Goal: Task Accomplishment & Management: Manage account settings

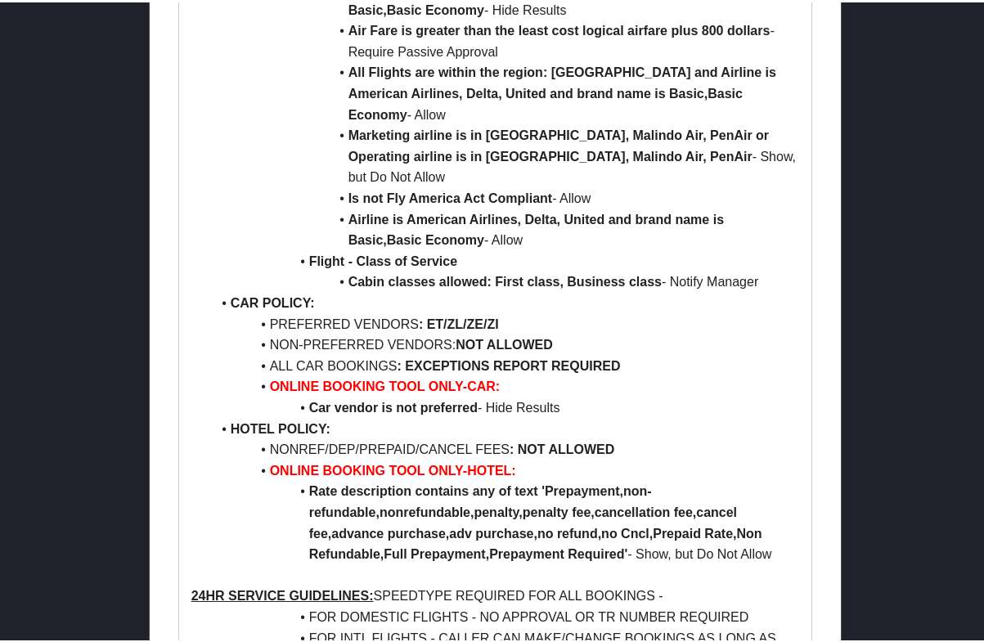
scroll to position [1234, 0]
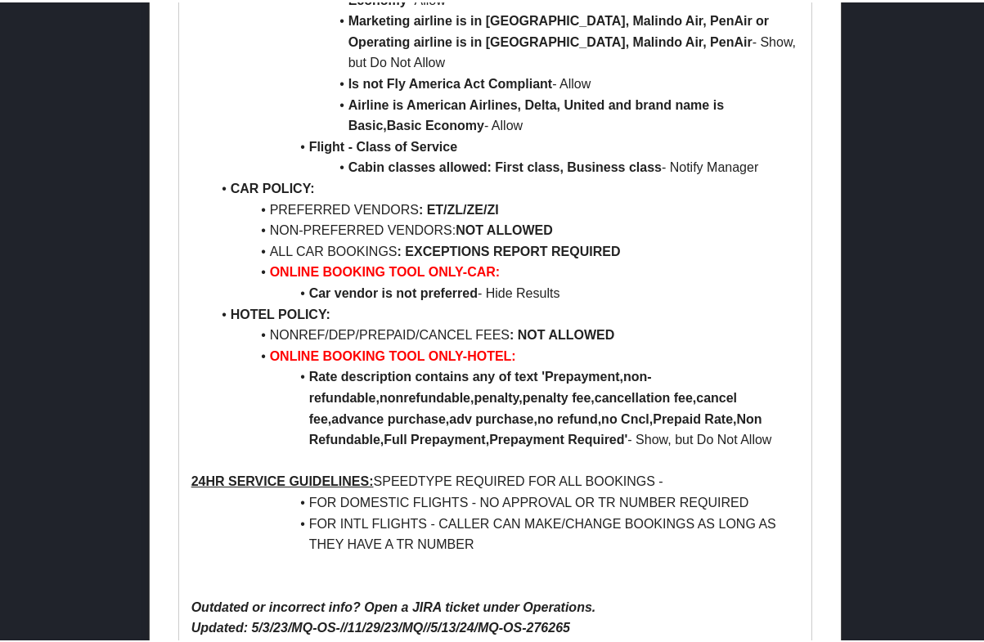
click at [639, 511] on li "FOR INTL FLIGHTS - CALLER CAN MAKE/CHANGE BOOKINGS AS LONG AS THEY HAVE A TR NU…" at bounding box center [505, 532] width 589 height 42
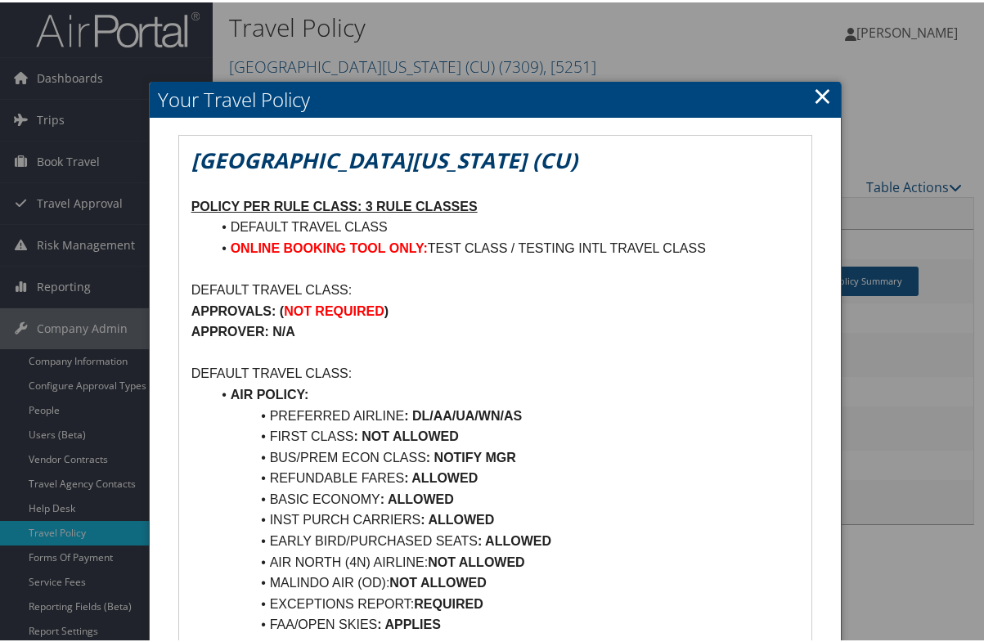
scroll to position [0, 0]
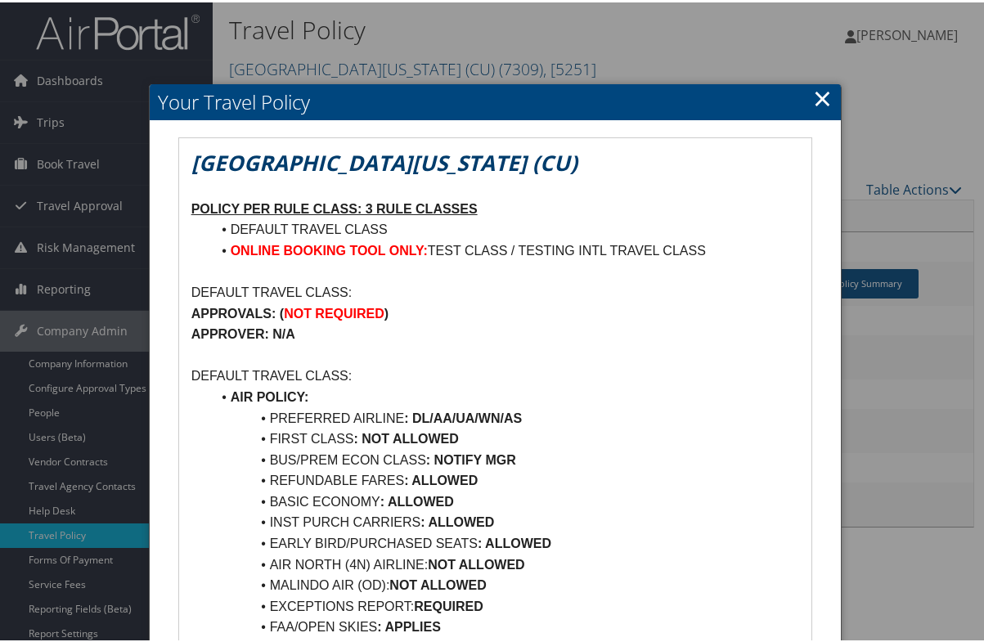
click at [822, 99] on link "×" at bounding box center [822, 95] width 19 height 33
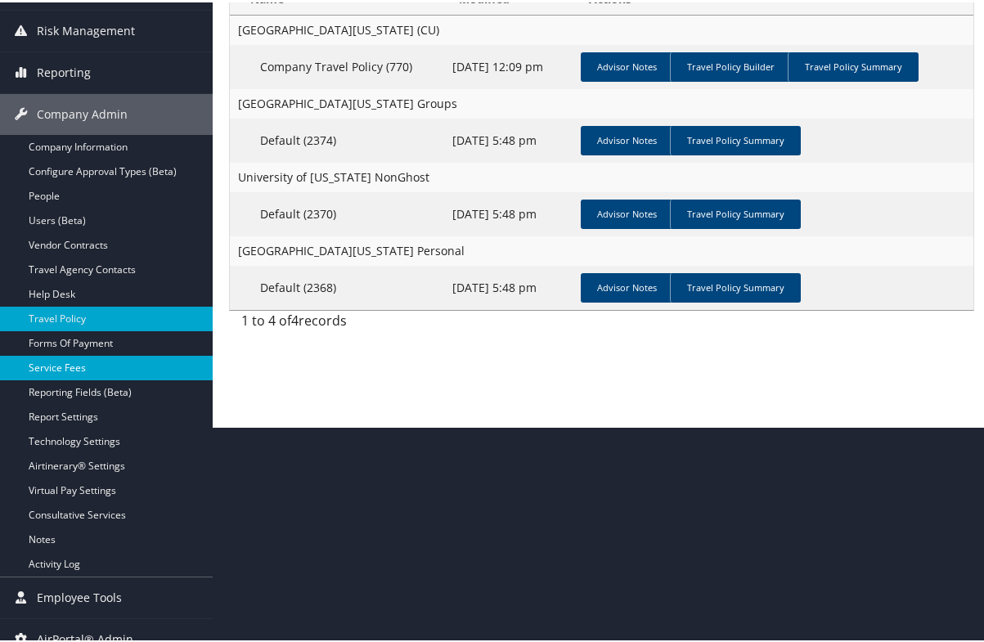
scroll to position [233, 0]
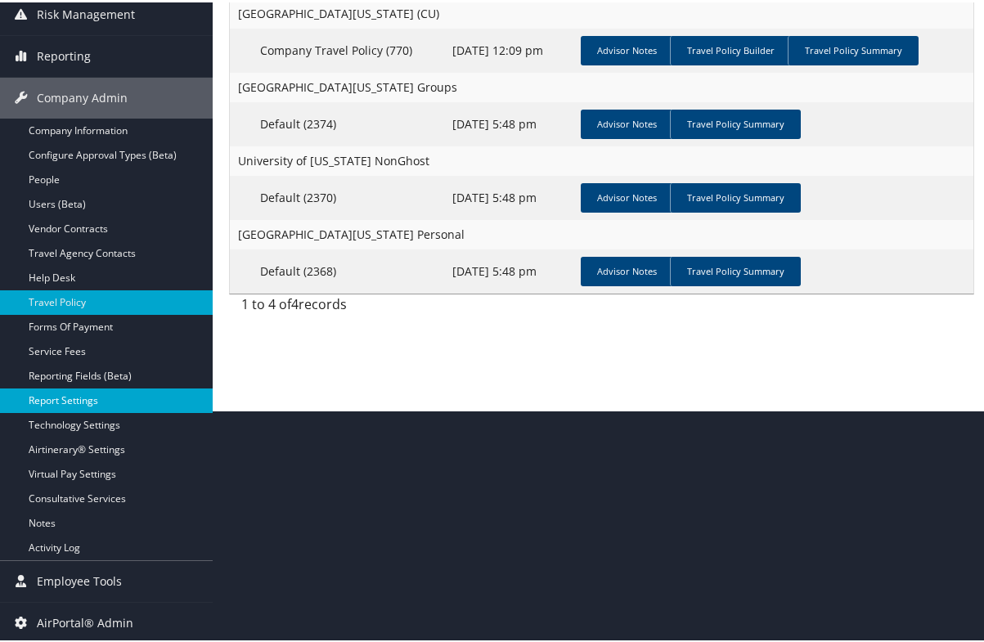
click at [79, 402] on link "Report Settings" at bounding box center [106, 398] width 213 height 25
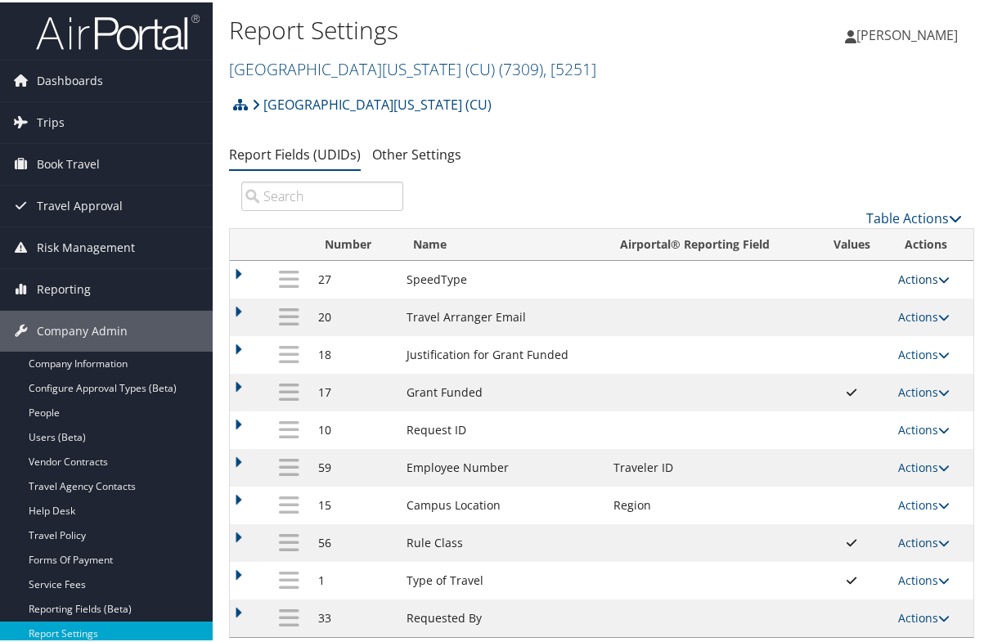
click at [912, 276] on link "Actions" at bounding box center [924, 277] width 52 height 16
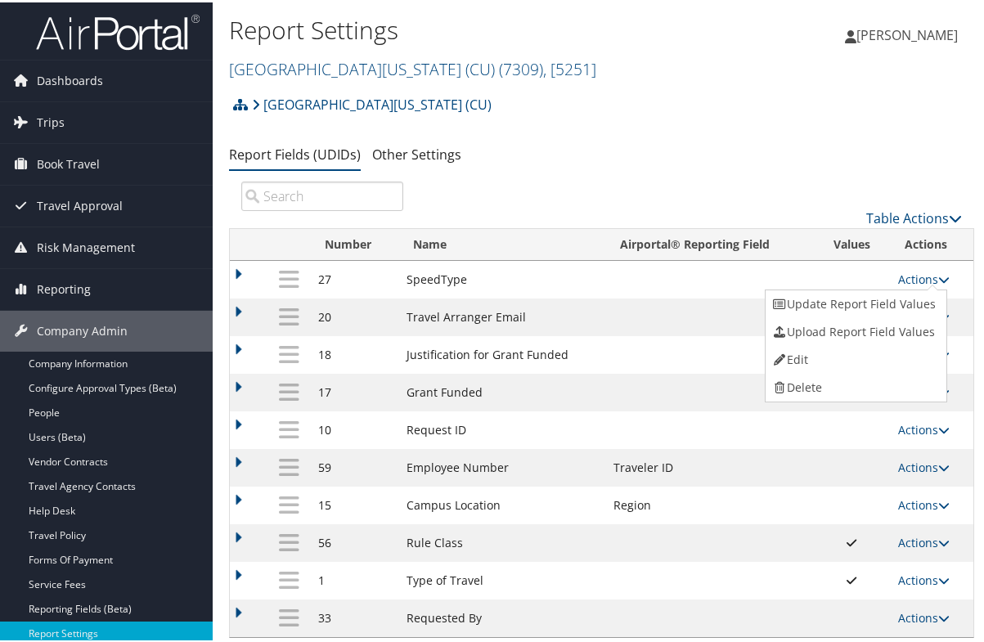
click at [422, 277] on td "SpeedType" at bounding box center [501, 277] width 206 height 38
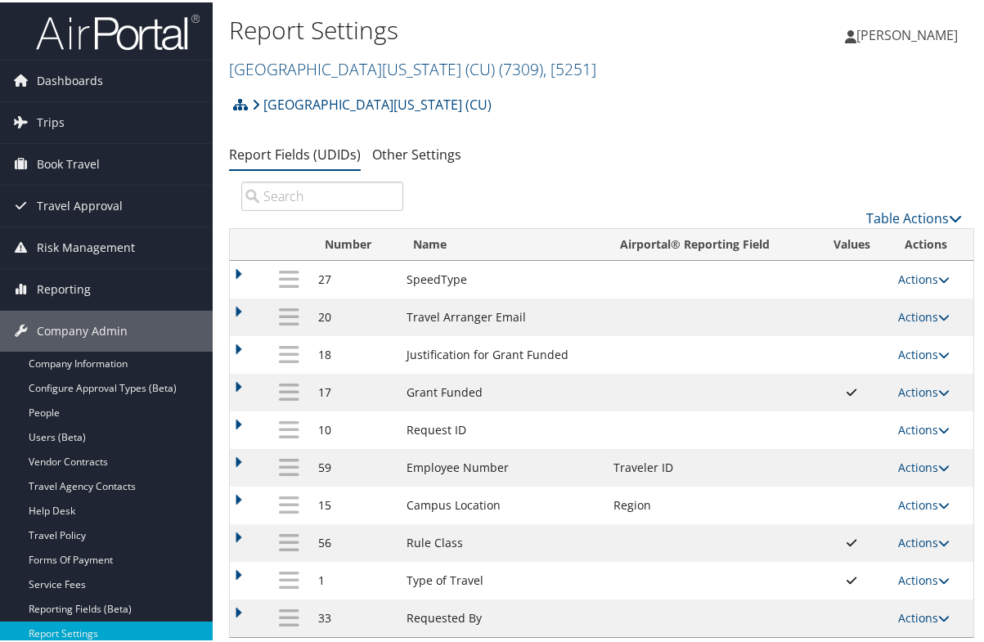
click at [245, 282] on td at bounding box center [249, 277] width 38 height 38
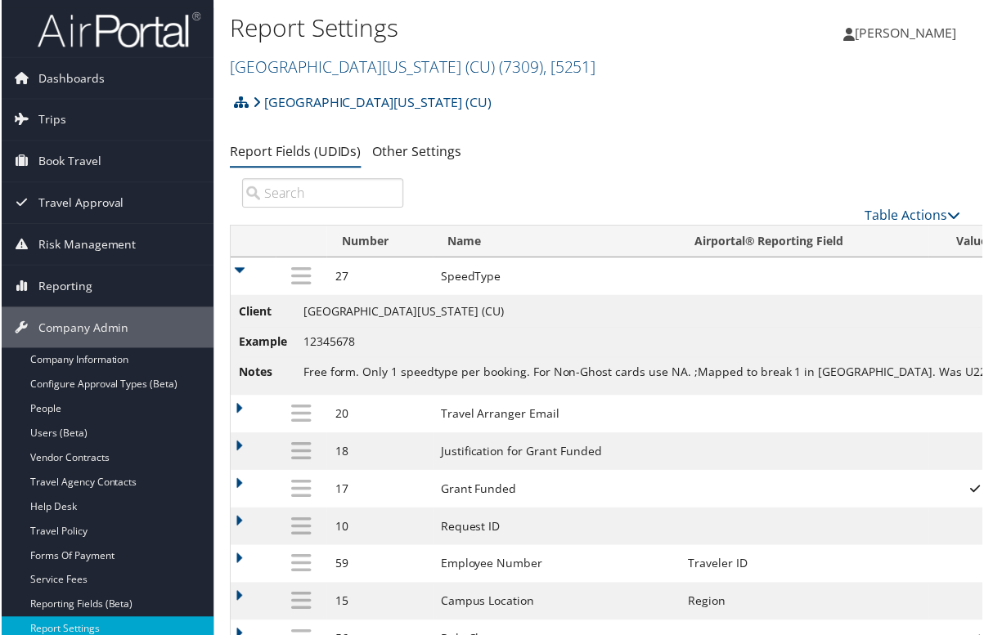
click at [482, 375] on span "Free form. Only 1 speedtype per booking. For Non-Ghost cards use NA. ;Mapped to…" at bounding box center [709, 374] width 812 height 16
click at [860, 375] on span "Free form. Only 1 speedtype per booking. For Non-Ghost cards use NA. ;Mapped to…" at bounding box center [709, 374] width 812 height 16
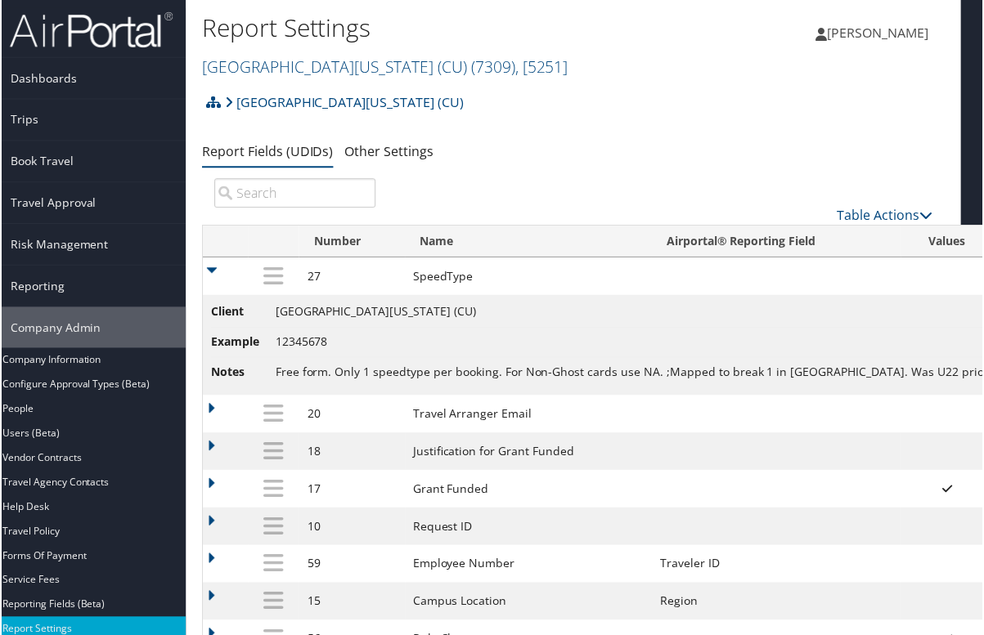
scroll to position [0, 32]
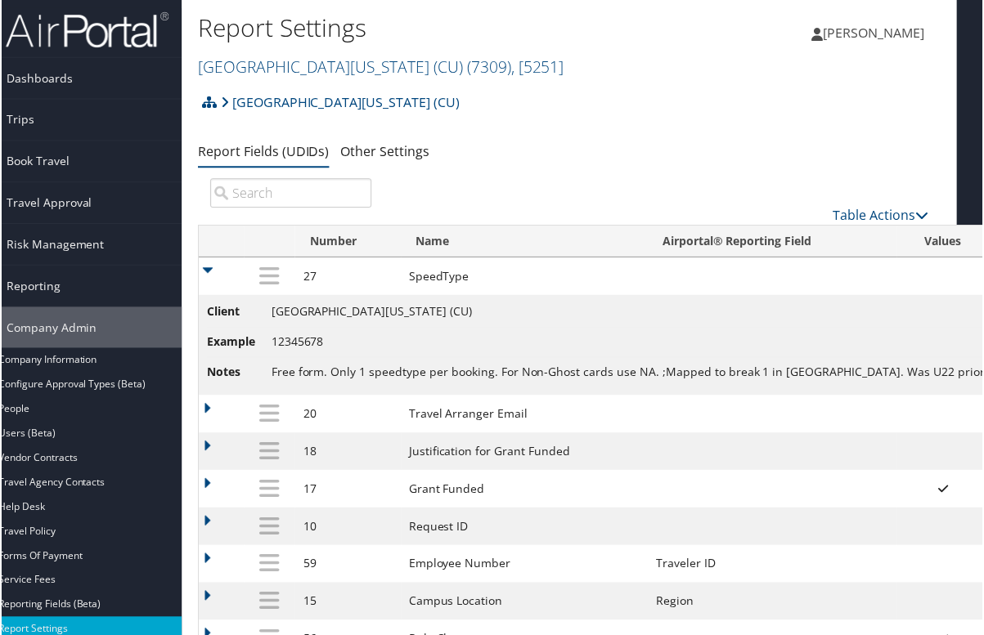
click at [389, 337] on li "Example 12345678" at bounding box center [644, 344] width 877 height 30
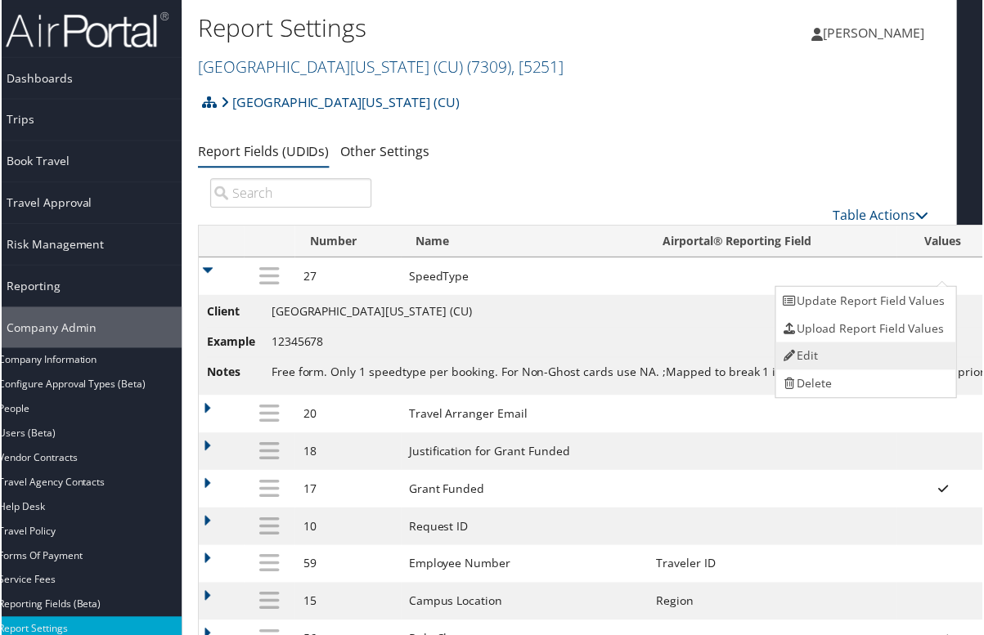
click at [843, 358] on link "Edit" at bounding box center [865, 358] width 177 height 28
select select "2"
select select "both"
select select "trip"
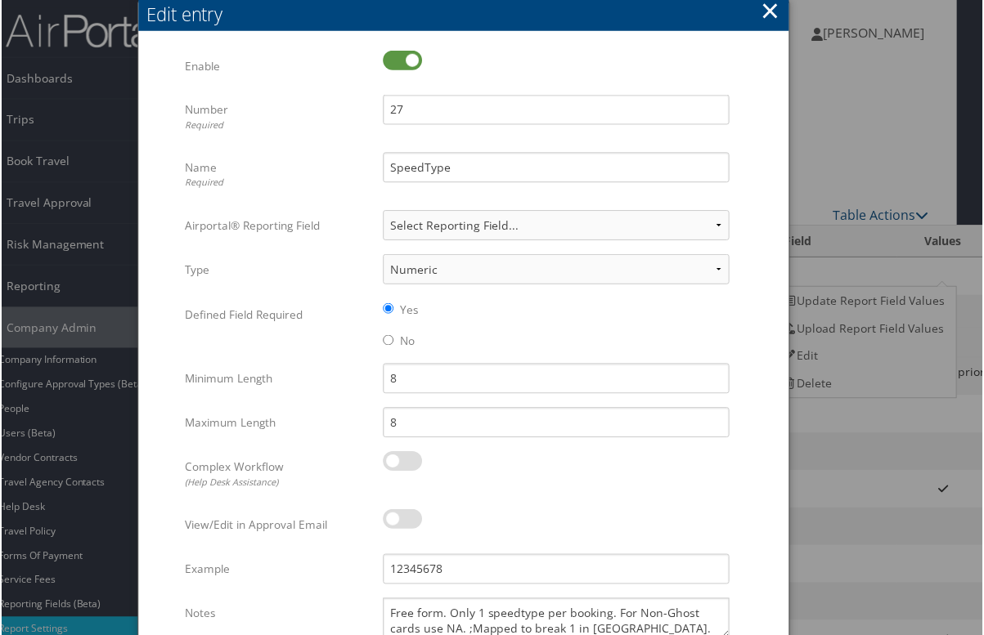
click at [775, 6] on button "×" at bounding box center [770, 10] width 19 height 33
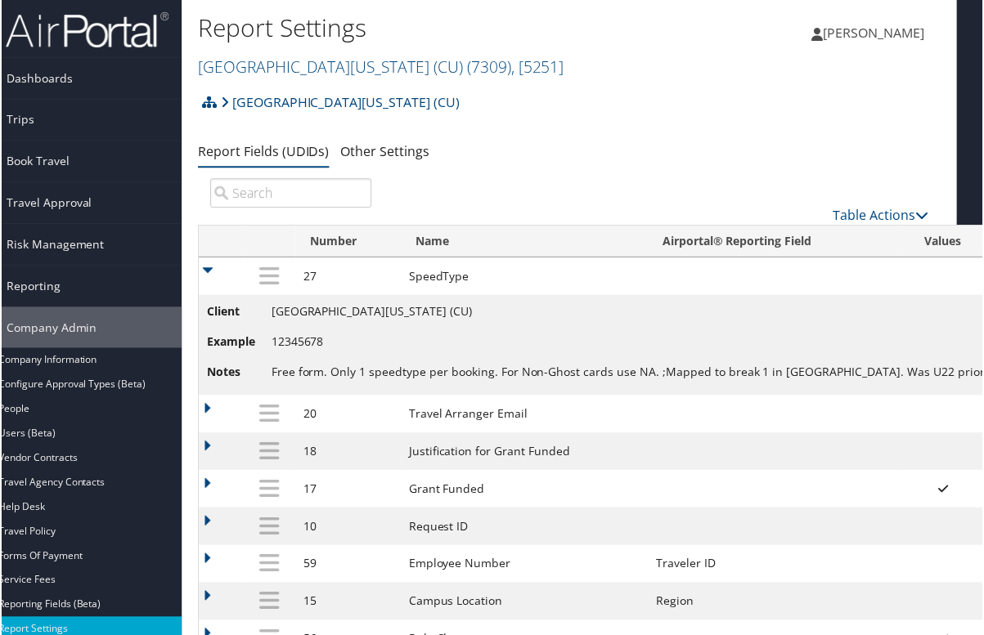
click at [588, 134] on div "University of Colorado (CU) Account Structure University of Colorado (CU) (7309…" at bounding box center [569, 425] width 745 height 678
